Goal: Information Seeking & Learning: Learn about a topic

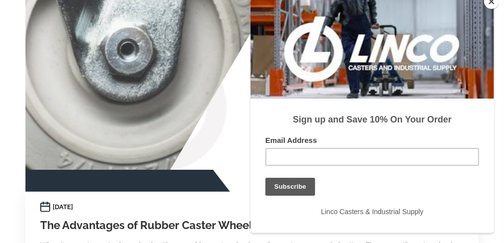
scroll to position [149, 0]
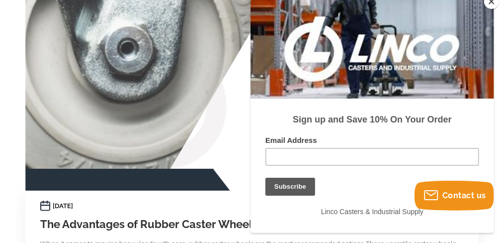
click at [490, 4] on button "Close" at bounding box center [491, 1] width 15 height 15
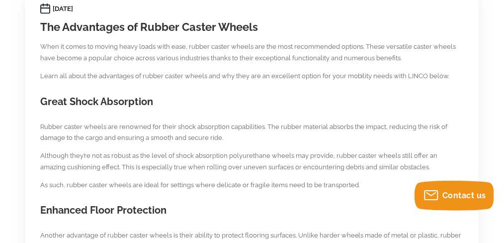
scroll to position [348, 0]
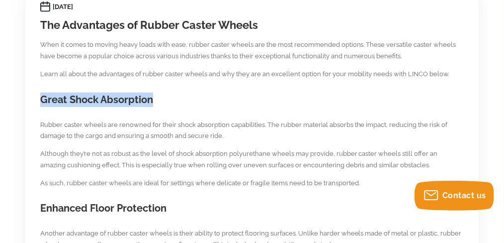
drag, startPoint x: 43, startPoint y: 98, endPoint x: 151, endPoint y: 98, distance: 107.9
click at [151, 98] on h2 "Great Shock Absorption" at bounding box center [252, 99] width 424 height 14
copy h2 "Great Shock Absorption"
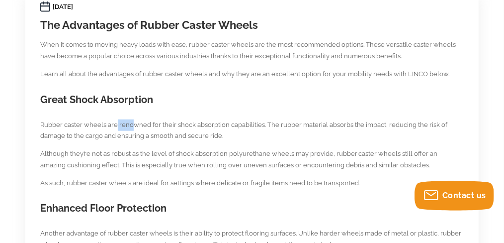
drag, startPoint x: 116, startPoint y: 125, endPoint x: 133, endPoint y: 126, distance: 17.0
click at [133, 126] on p "Rubber caster wheels are renowned for their shock absorption capabilities. The …" at bounding box center [252, 130] width 424 height 23
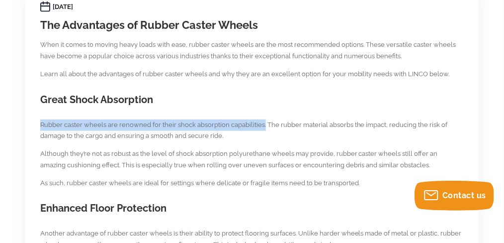
drag, startPoint x: 261, startPoint y: 125, endPoint x: 23, endPoint y: 125, distance: 238.1
copy p "Rubber caster wheels are renowned for their shock absorption capabilities."
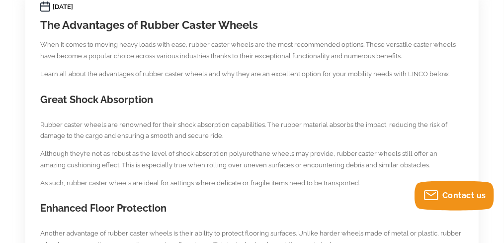
click at [341, 133] on p "Rubber caster wheels are renowned for their shock absorption capabilities. The …" at bounding box center [252, 130] width 424 height 23
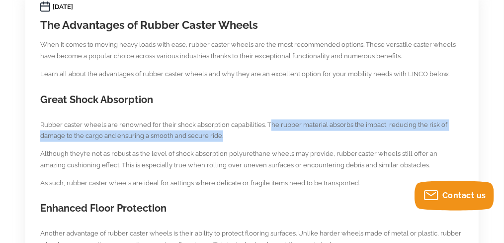
drag, startPoint x: 266, startPoint y: 124, endPoint x: 225, endPoint y: 137, distance: 43.1
click at [225, 137] on p "Rubber caster wheels are renowned for their shock absorption capabilities. The …" at bounding box center [252, 130] width 424 height 23
copy p "he rubber material absorbs the impact, reducing the risk of damage to the cargo…"
click at [223, 140] on p "Rubber caster wheels are renowned for their shock absorption capabilities. The …" at bounding box center [252, 130] width 424 height 23
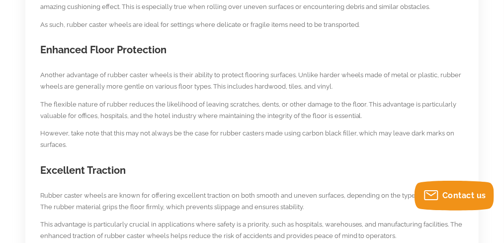
scroll to position [597, 0]
